Goal: Navigation & Orientation: Find specific page/section

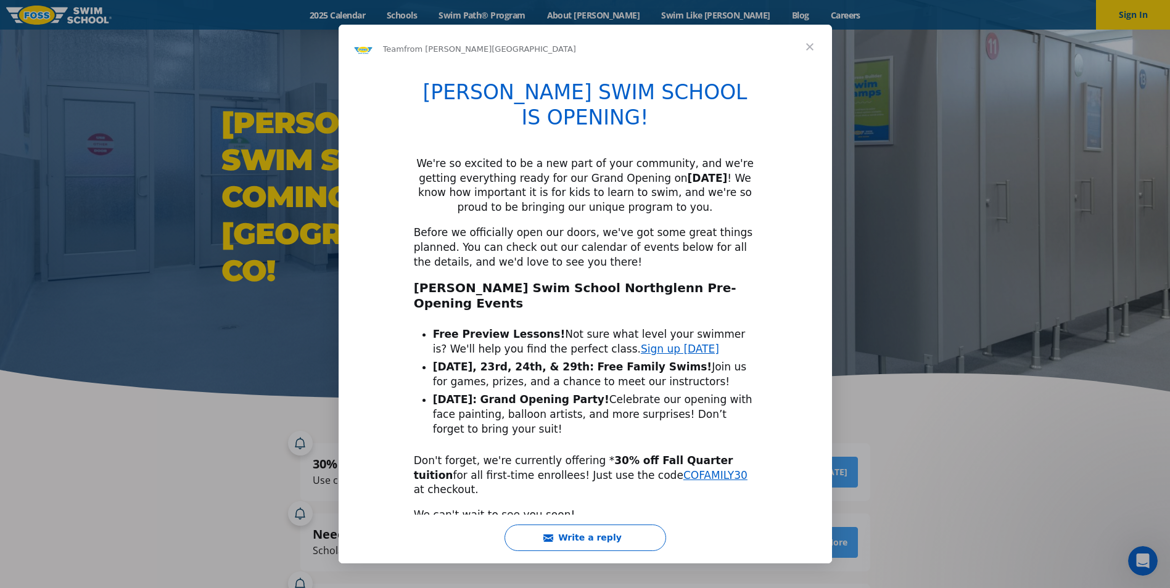
click at [810, 44] on span "Close" at bounding box center [809, 47] width 44 height 44
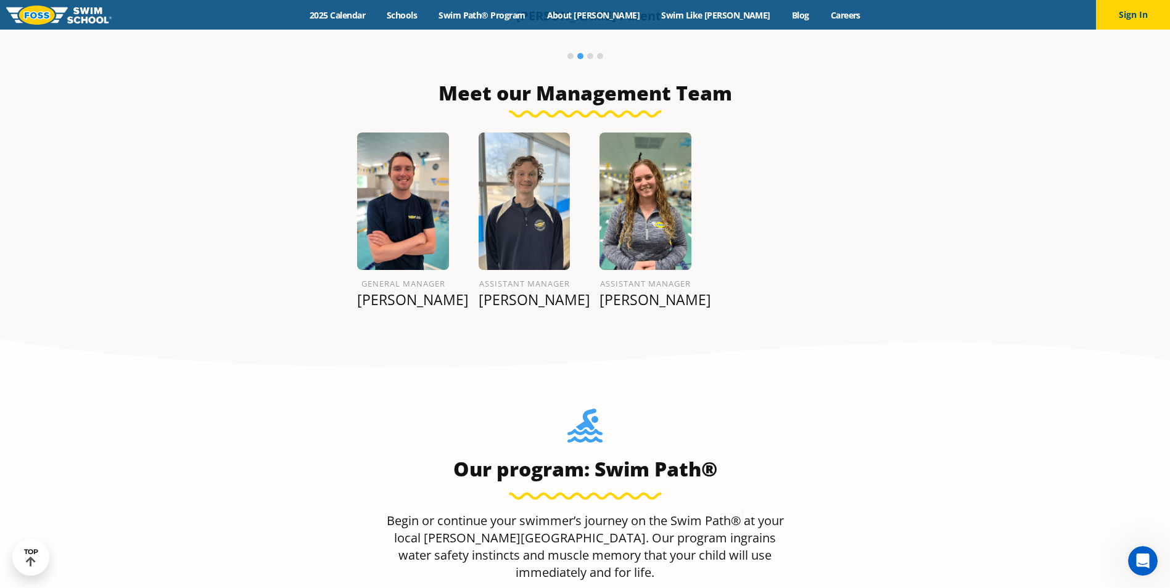
scroll to position [1850, 0]
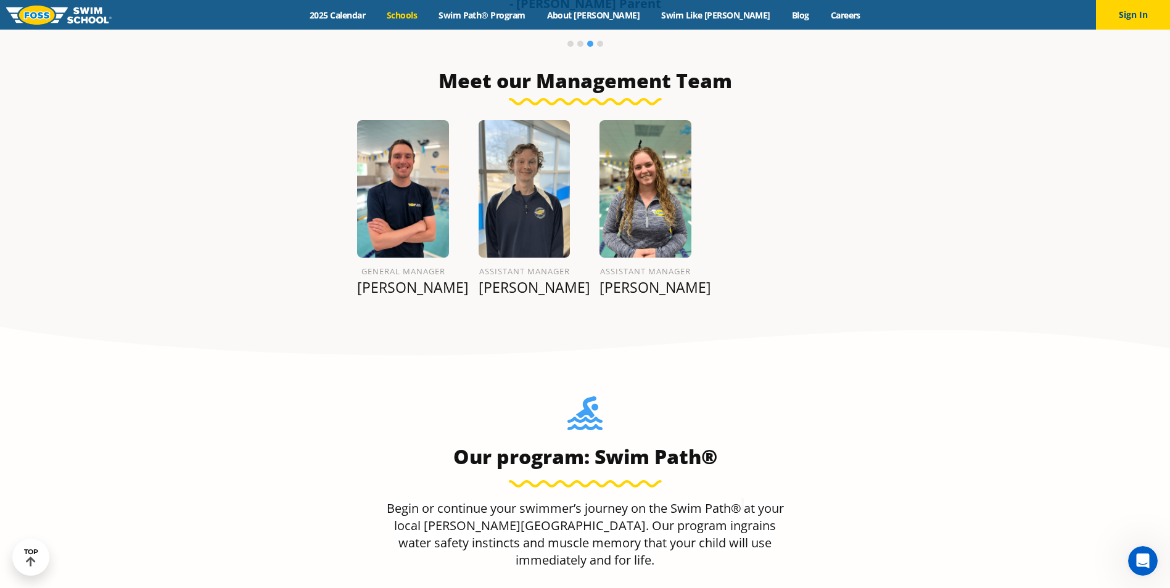
click at [428, 15] on link "Schools" at bounding box center [402, 15] width 52 height 12
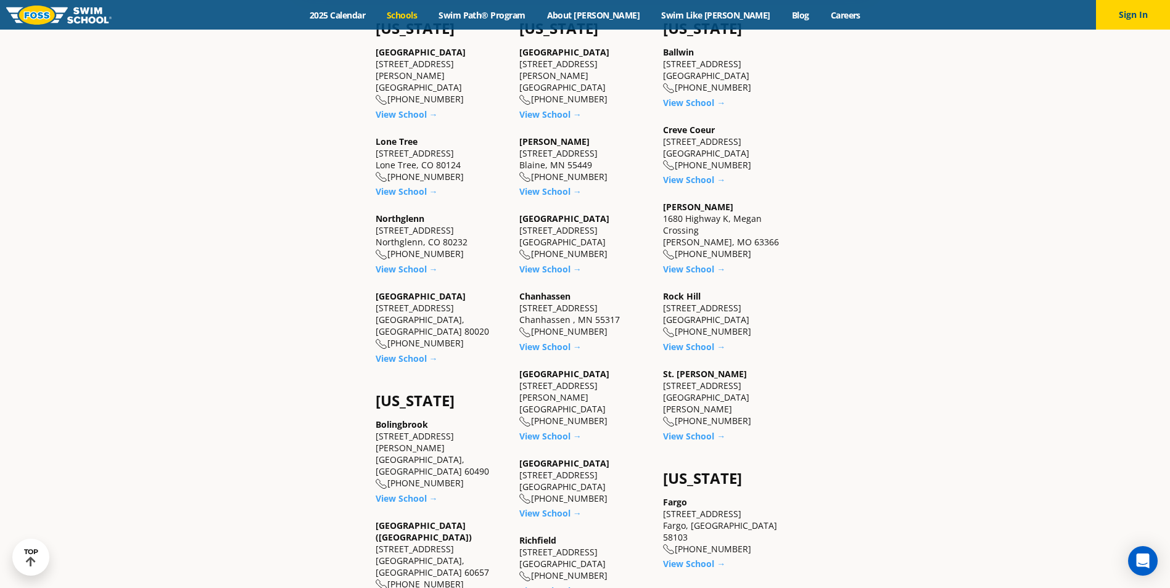
scroll to position [493, 0]
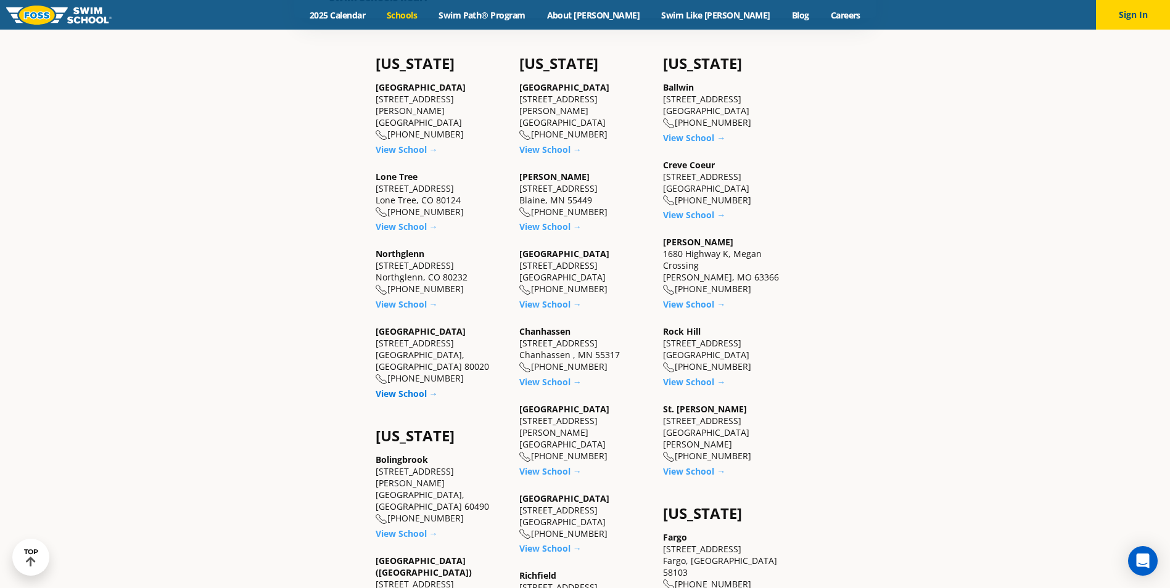
click at [412, 388] on link "View School →" at bounding box center [406, 394] width 62 height 12
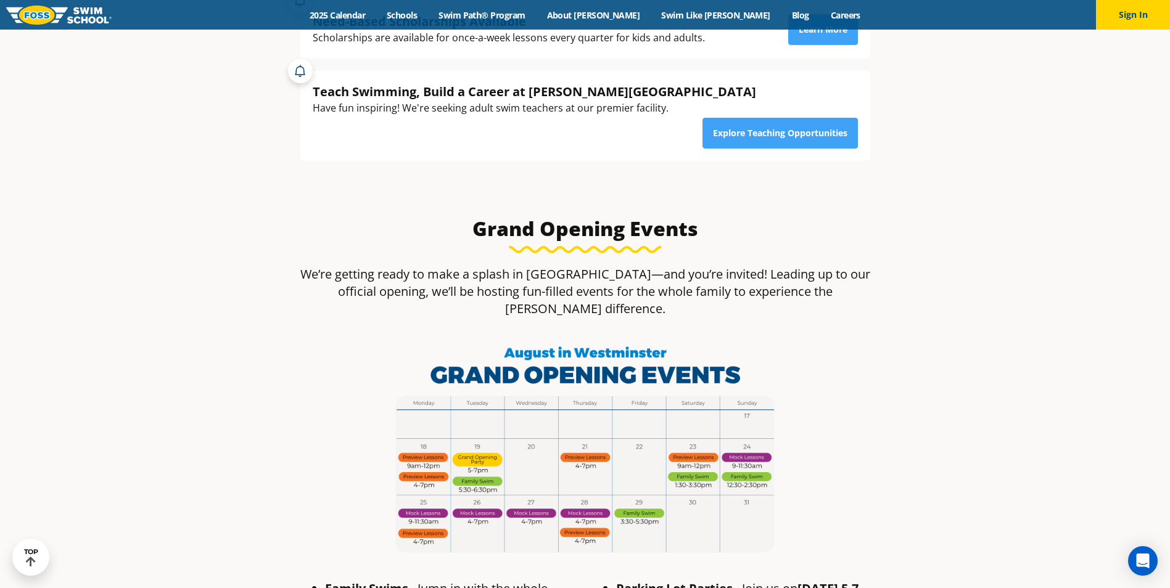
scroll to position [308, 0]
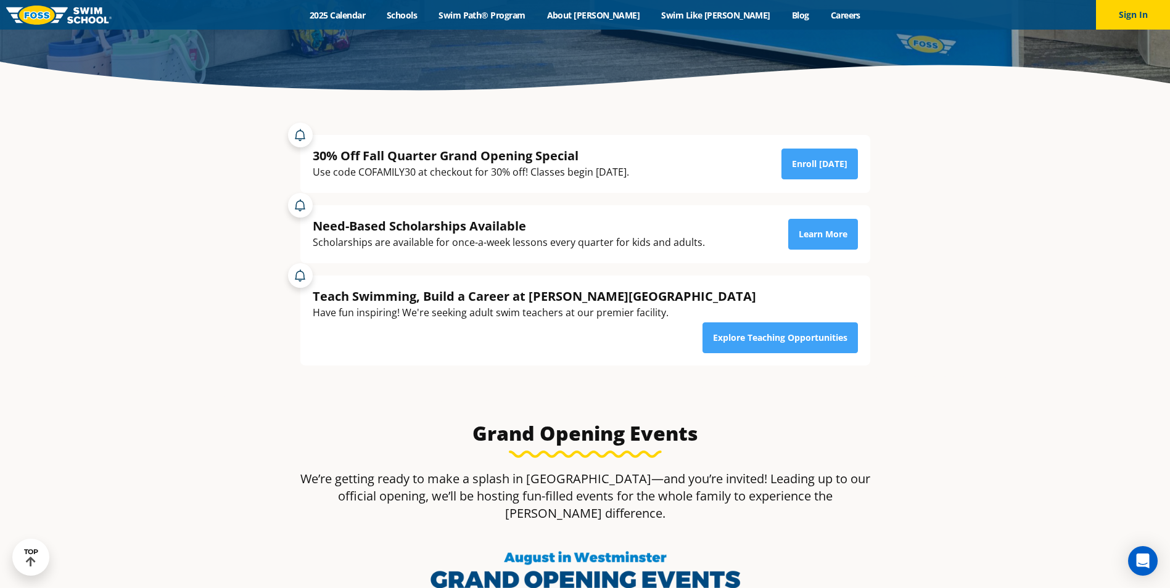
click at [449, 22] on div "Menu 2025 Calendar Schools Swim Path® Program About FOSS Swim Like Regan Blog C…" at bounding box center [585, 15] width 1170 height 30
click at [445, 2] on div "Menu 2025 Calendar Schools Swim Path® Program About FOSS Swim Like Regan Blog C…" at bounding box center [585, 15] width 1170 height 30
click at [428, 11] on link "Schools" at bounding box center [402, 15] width 52 height 12
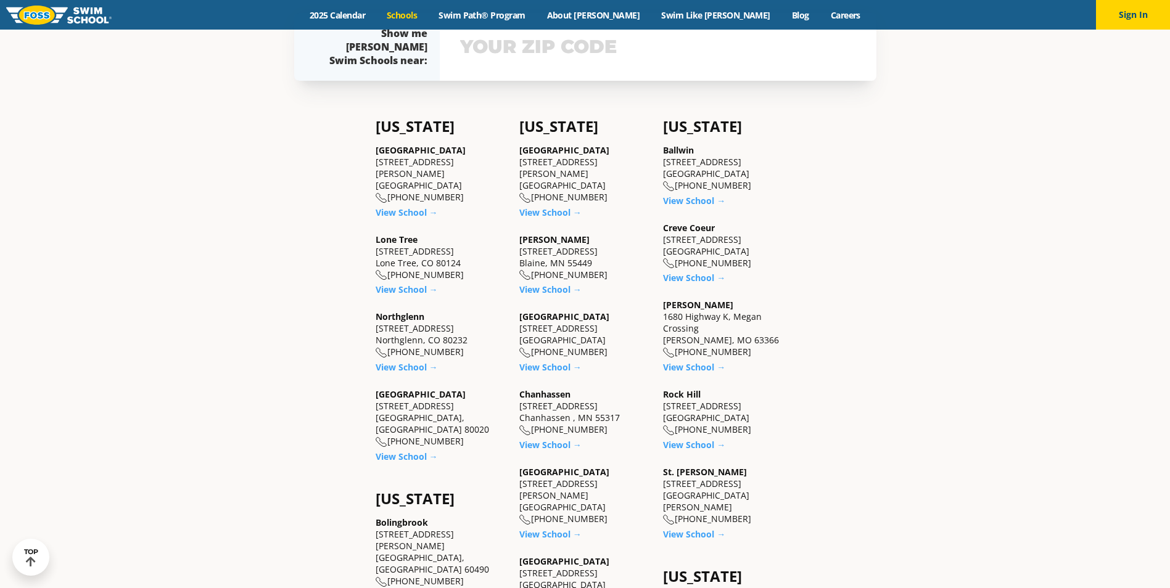
scroll to position [432, 0]
click at [419, 360] on link "View School →" at bounding box center [406, 366] width 62 height 12
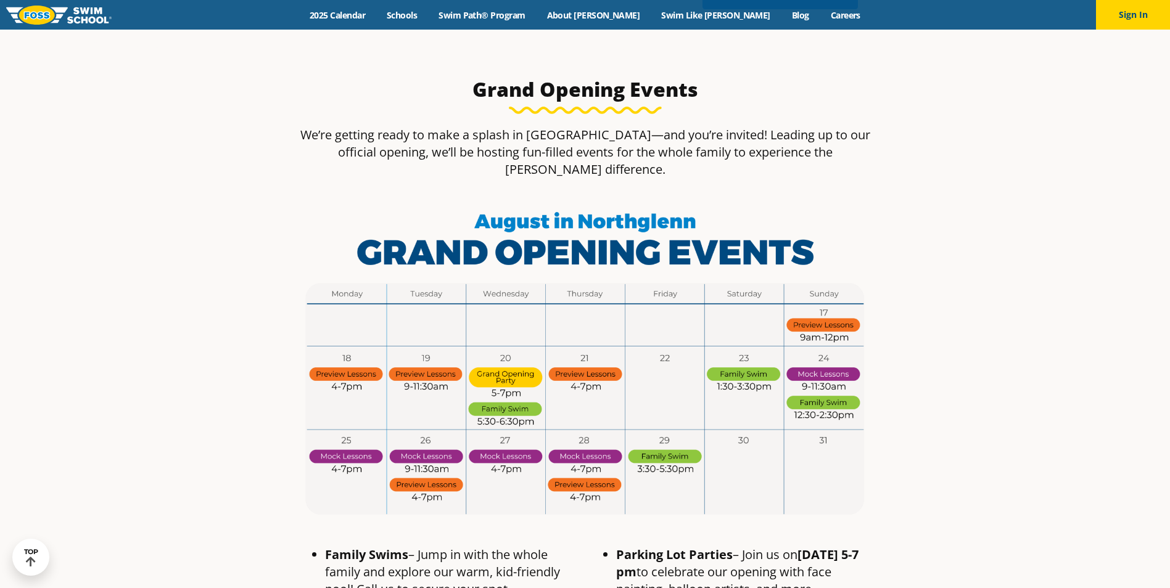
scroll to position [678, 0]
